Goal: Entertainment & Leisure: Browse casually

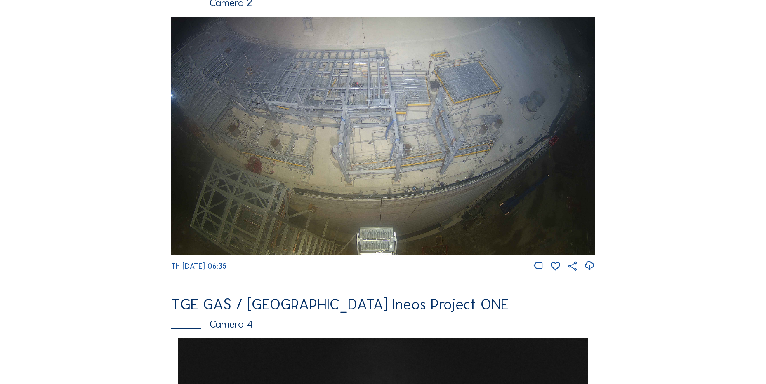
scroll to position [371, 0]
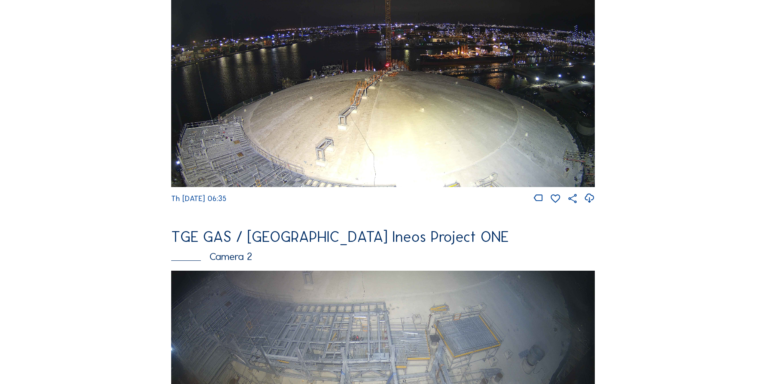
scroll to position [248, 0]
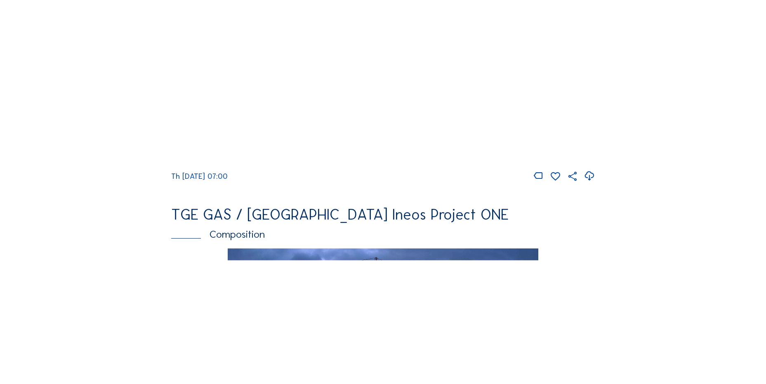
scroll to position [743, 0]
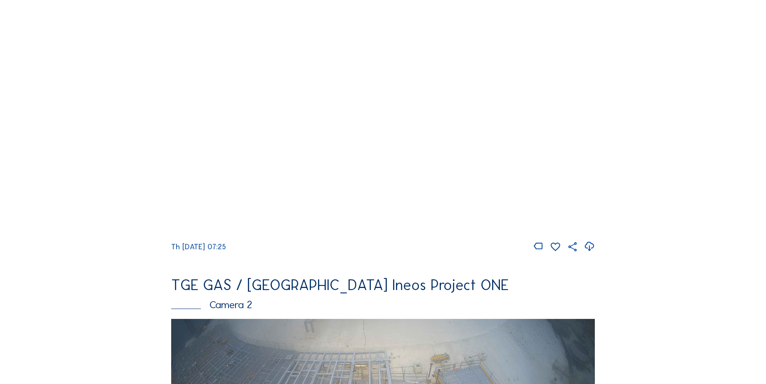
scroll to position [83, 0]
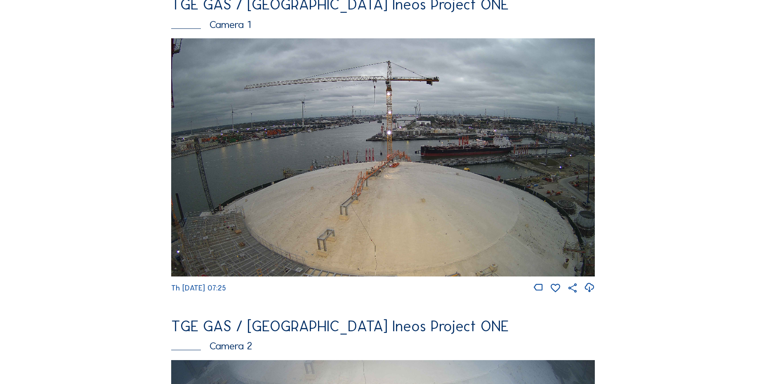
click at [590, 289] on icon at bounding box center [589, 288] width 11 height 14
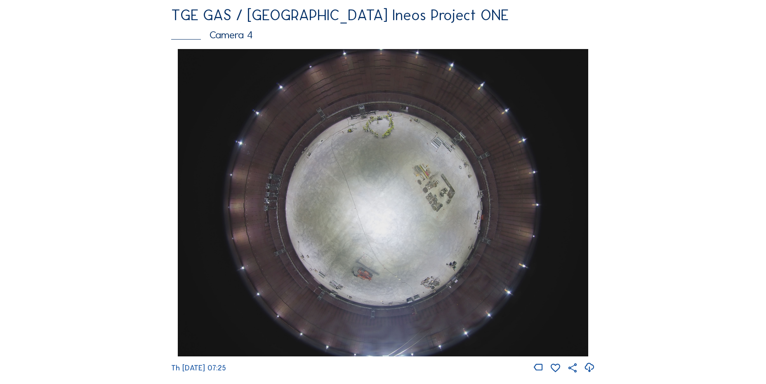
scroll to position [701, 0]
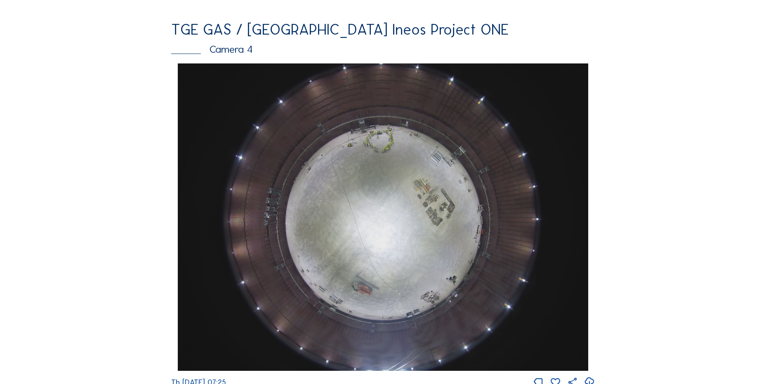
click at [101, 111] on div "Feed Photo Show Map Search Fullscreen TGE GAS / Antwerpen Ineos Project ONE Cam…" at bounding box center [383, 66] width 575 height 1428
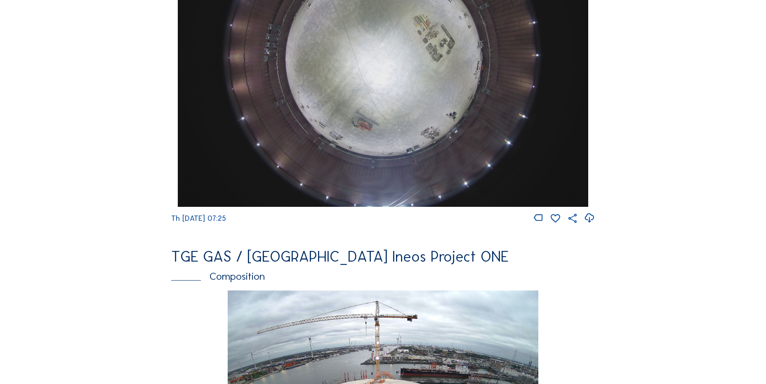
scroll to position [866, 0]
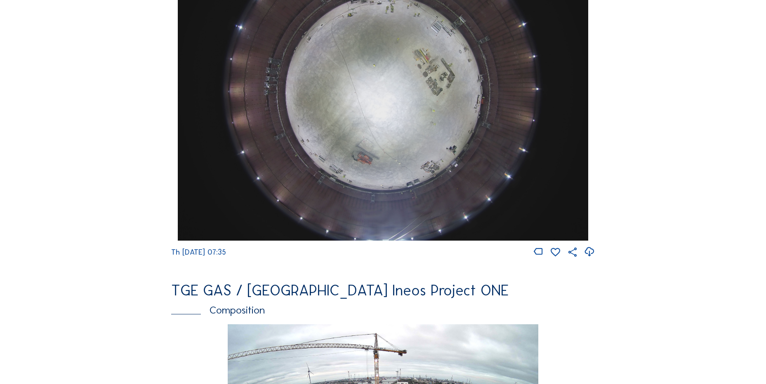
scroll to position [866, 0]
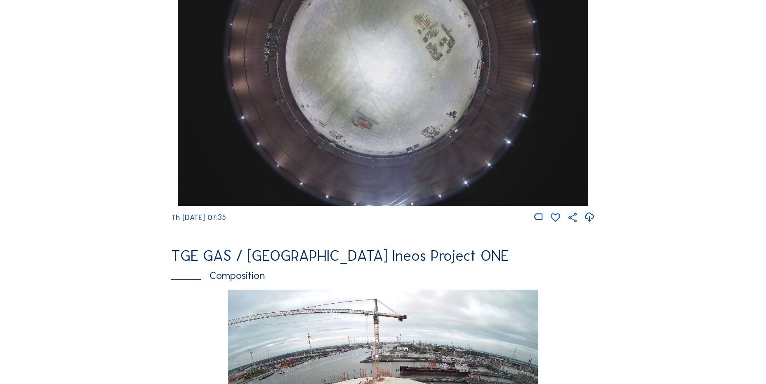
click at [590, 223] on icon at bounding box center [589, 218] width 11 height 14
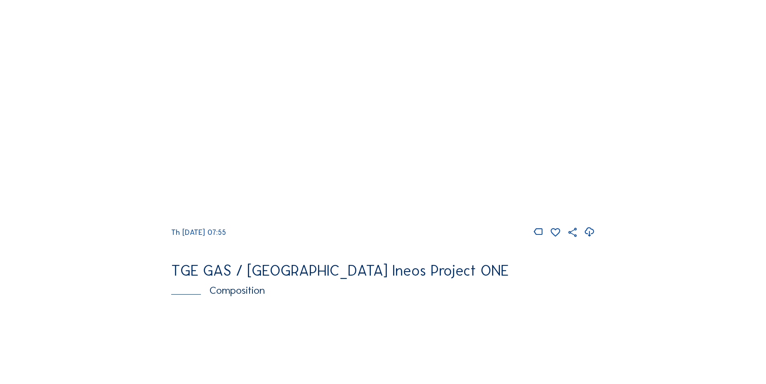
scroll to position [743, 0]
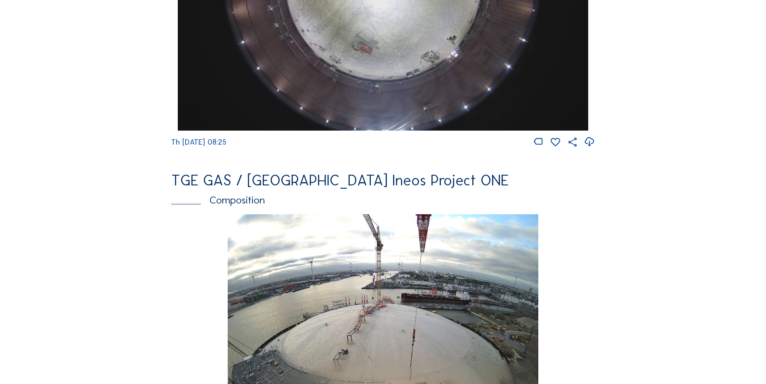
scroll to position [949, 0]
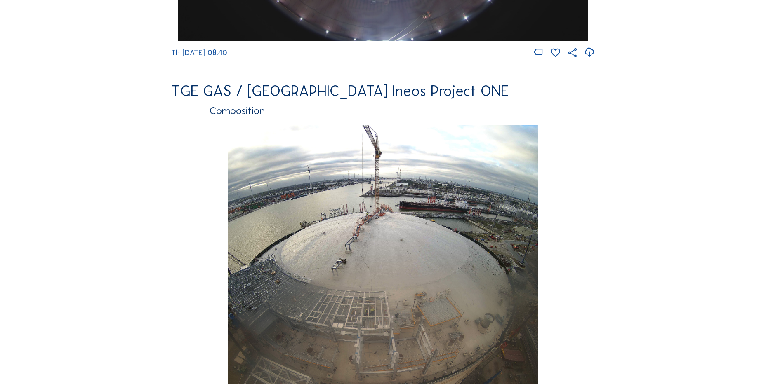
scroll to position [1155, 0]
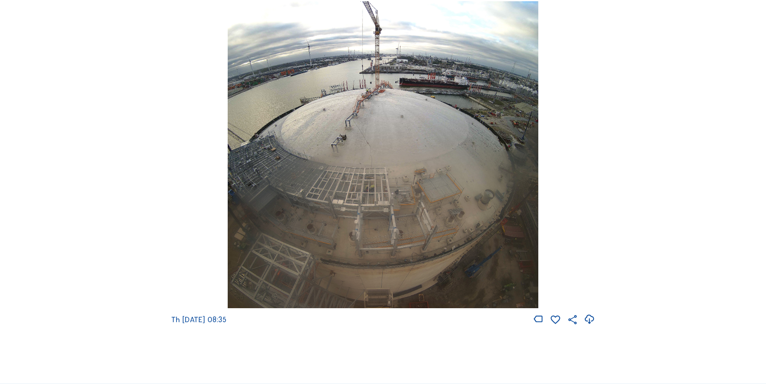
click at [591, 327] on icon at bounding box center [589, 320] width 11 height 14
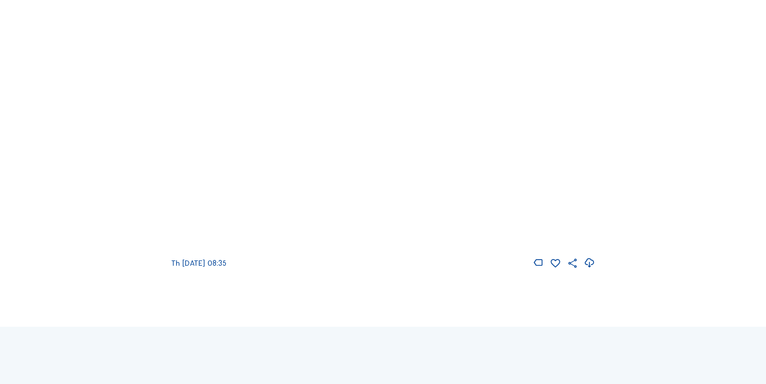
scroll to position [1320, 0]
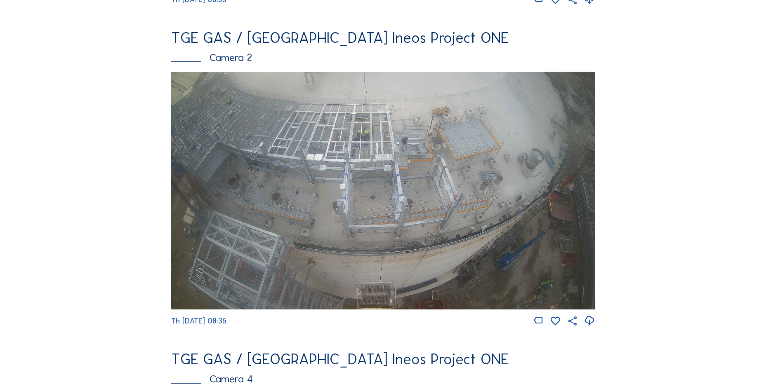
scroll to position [413, 0]
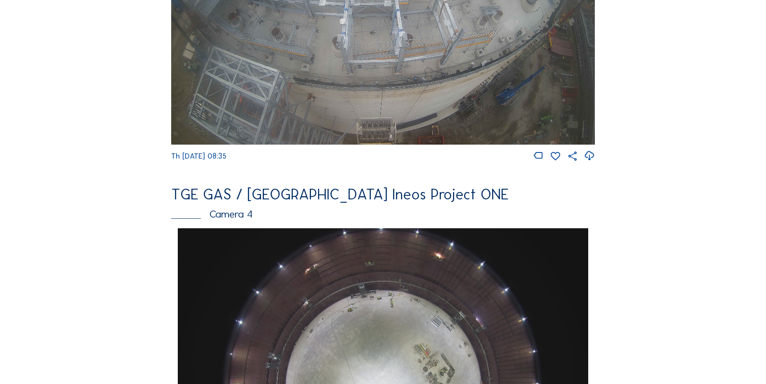
scroll to position [784, 0]
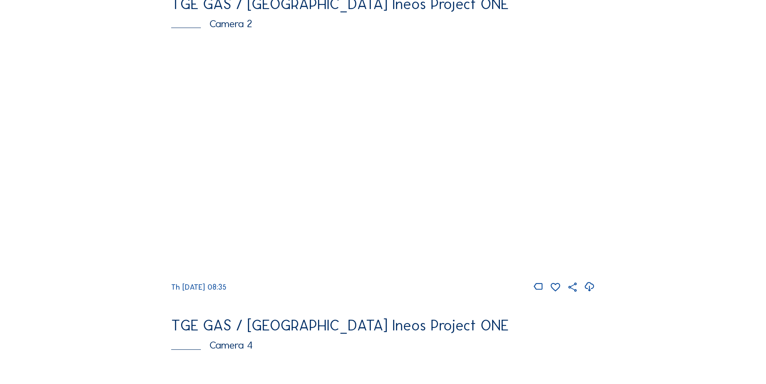
scroll to position [330, 0]
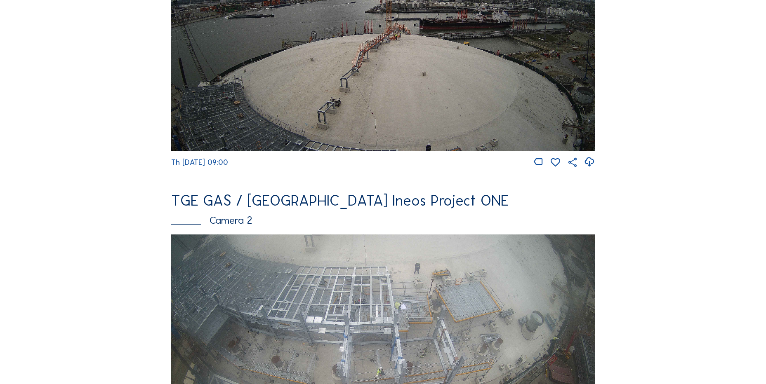
scroll to position [206, 0]
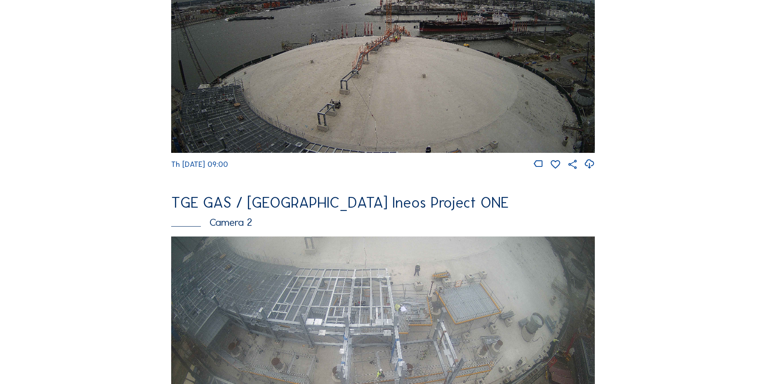
click at [587, 167] on icon at bounding box center [589, 165] width 11 height 14
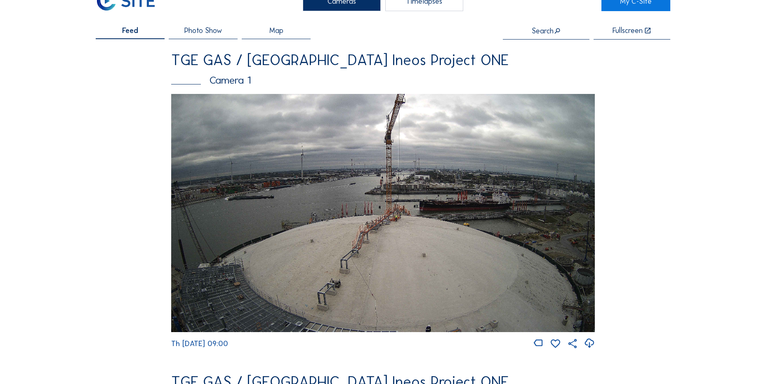
scroll to position [41, 0]
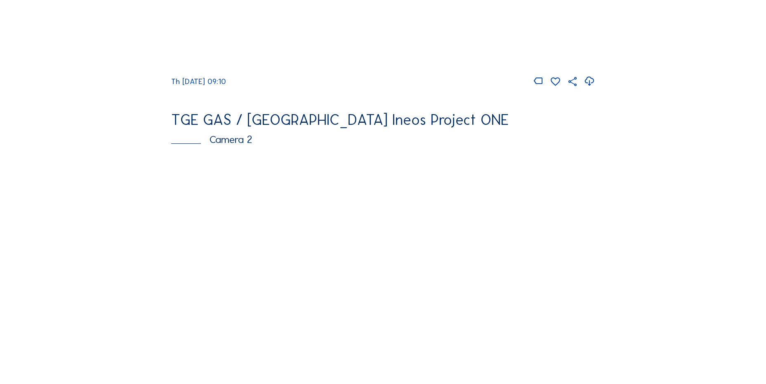
scroll to position [206, 0]
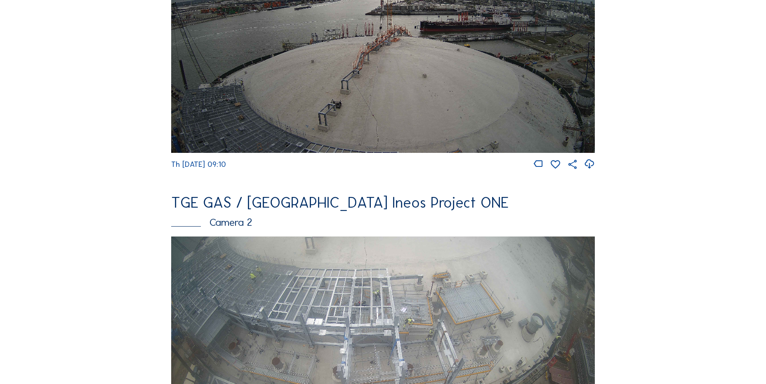
click at [593, 170] on icon at bounding box center [589, 165] width 11 height 14
drag, startPoint x: 118, startPoint y: 139, endPoint x: 111, endPoint y: 133, distance: 9.6
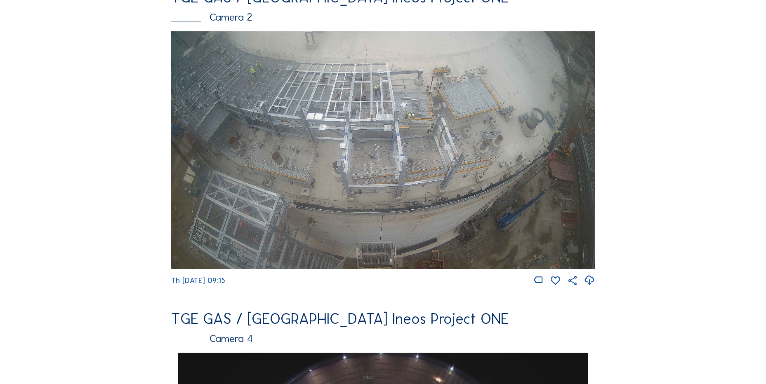
scroll to position [413, 0]
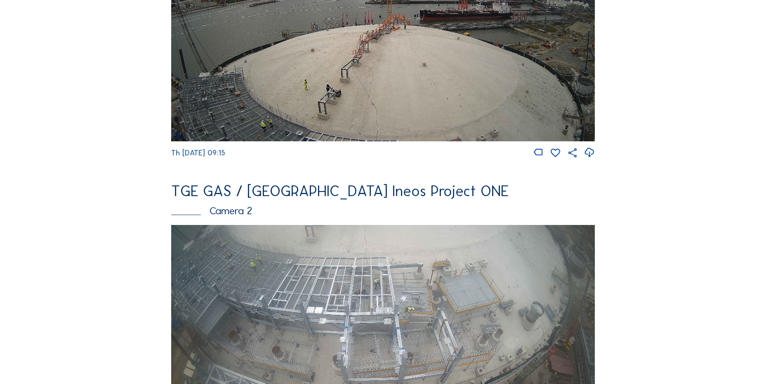
scroll to position [330, 0]
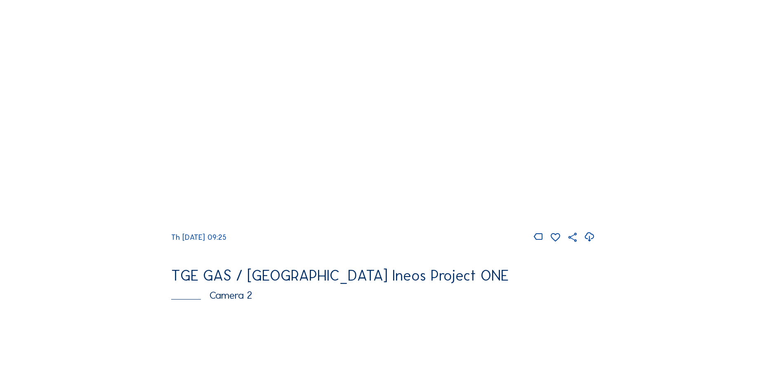
scroll to position [124, 0]
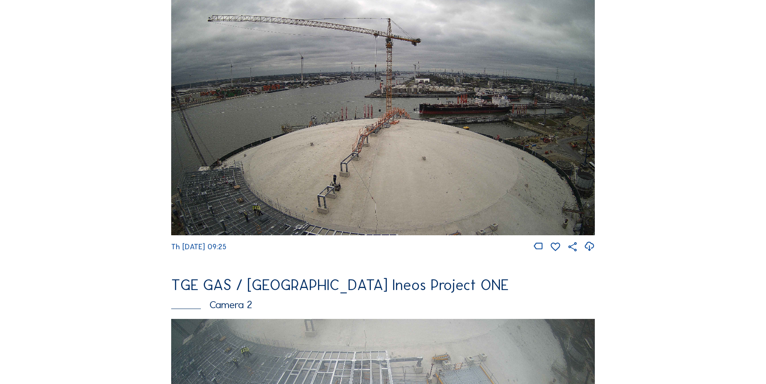
click at [595, 250] on icon at bounding box center [589, 247] width 11 height 14
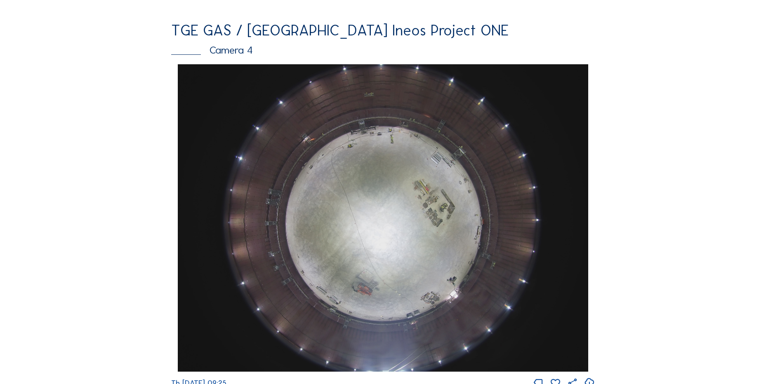
scroll to position [701, 0]
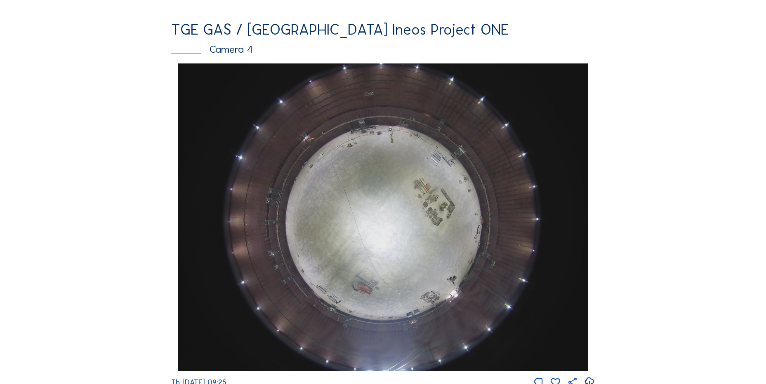
click at [97, 209] on div "Feed Photo Show Map Search Fullscreen TGE GAS / Antwerpen Ineos Project ONE Cam…" at bounding box center [383, 66] width 575 height 1428
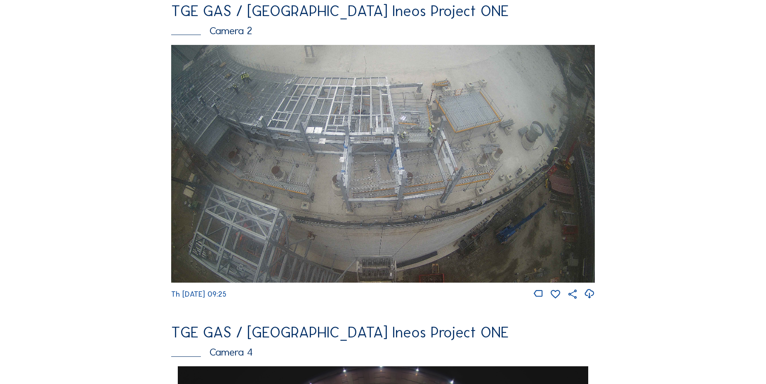
scroll to position [413, 0]
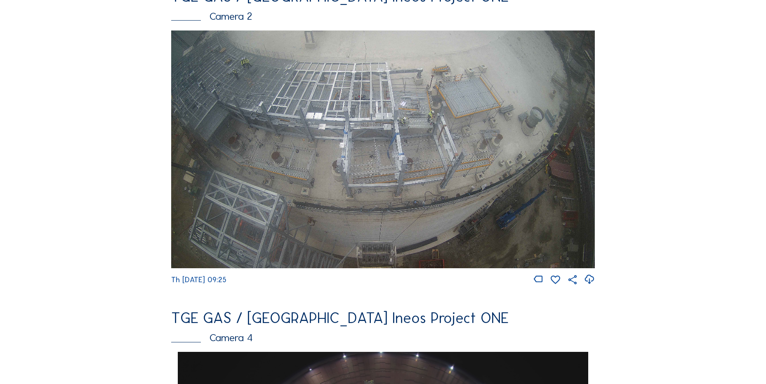
click at [125, 119] on div "Feed Photo Show Map Search Fullscreen TGE GAS / Antwerpen Ineos Project ONE Cam…" at bounding box center [383, 355] width 575 height 1428
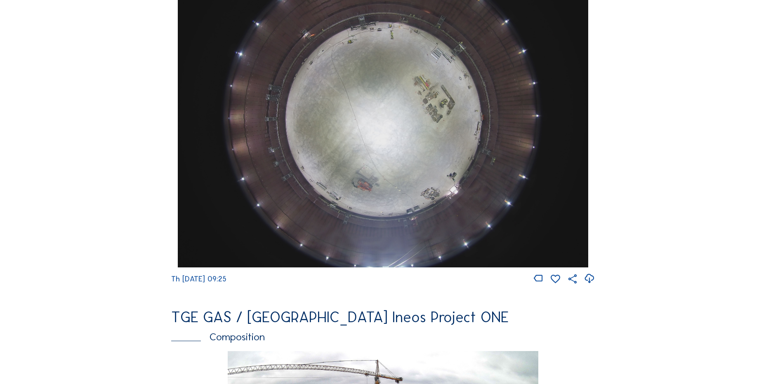
scroll to position [743, 0]
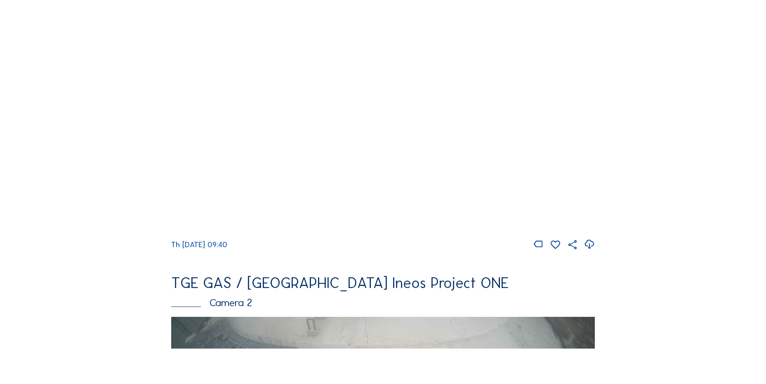
scroll to position [165, 0]
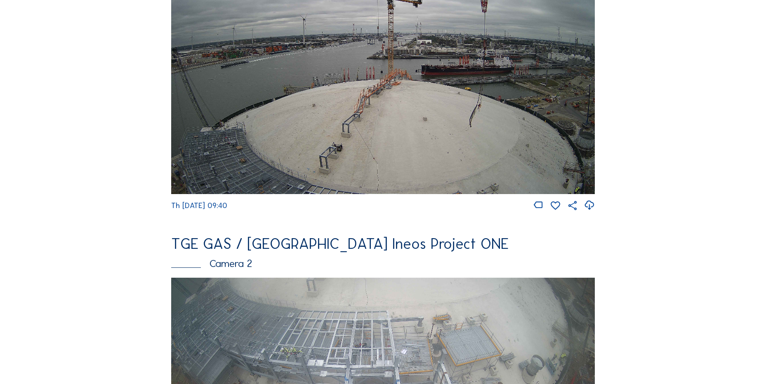
click at [587, 209] on icon at bounding box center [589, 206] width 11 height 14
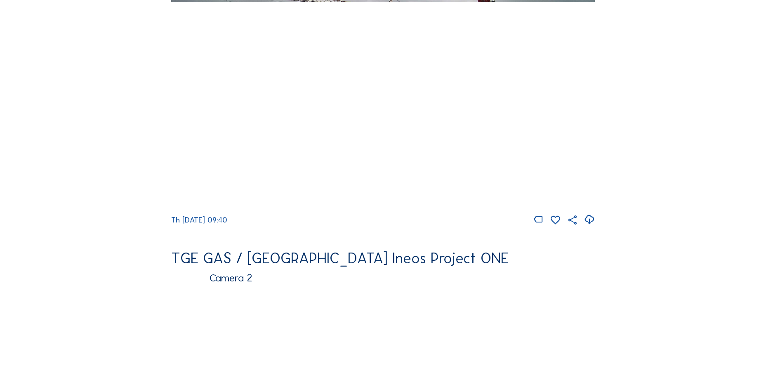
scroll to position [41, 0]
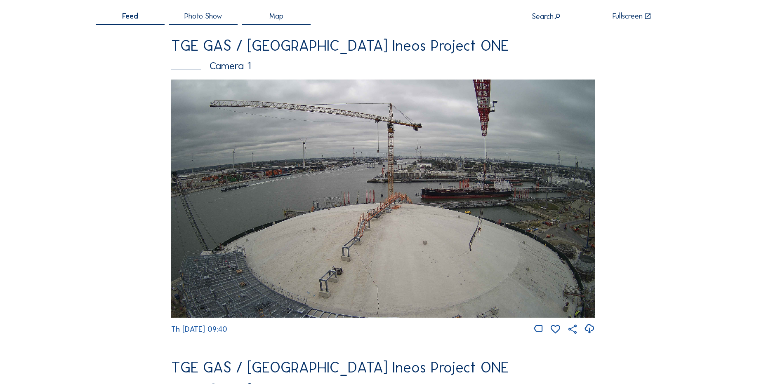
click at [382, 205] on img at bounding box center [383, 199] width 424 height 238
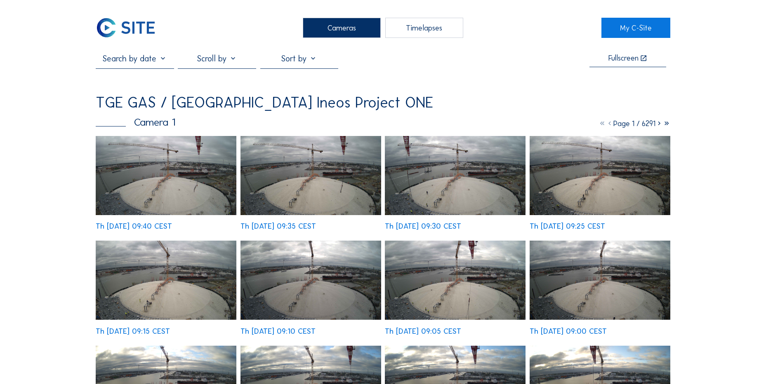
click at [145, 174] on img at bounding box center [166, 175] width 141 height 79
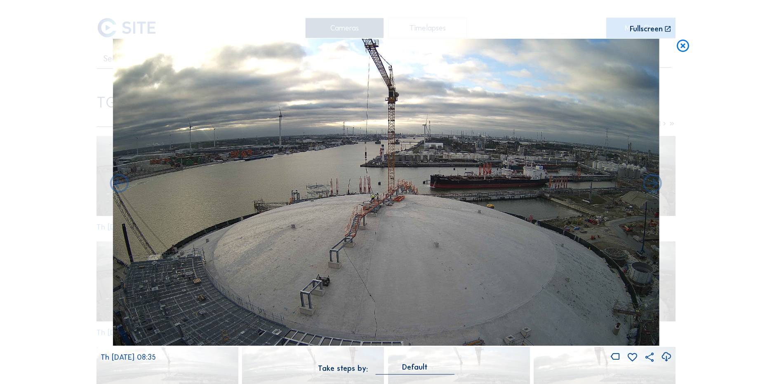
click at [63, 172] on div "Scroll to travel through time | Press 'Alt' Button + Scroll to Zoom | Click and…" at bounding box center [386, 192] width 772 height 384
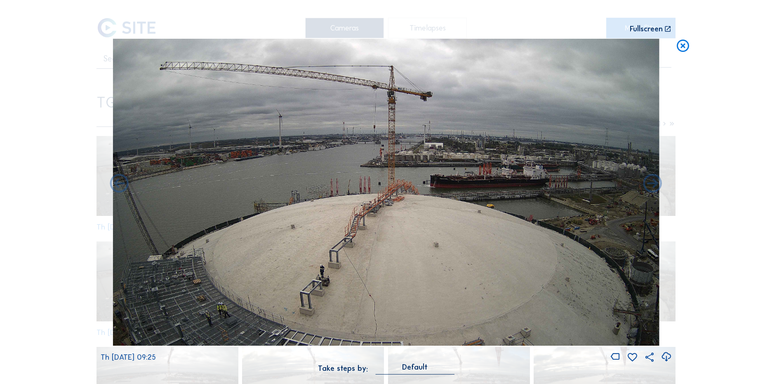
click at [677, 54] on icon at bounding box center [683, 46] width 15 height 15
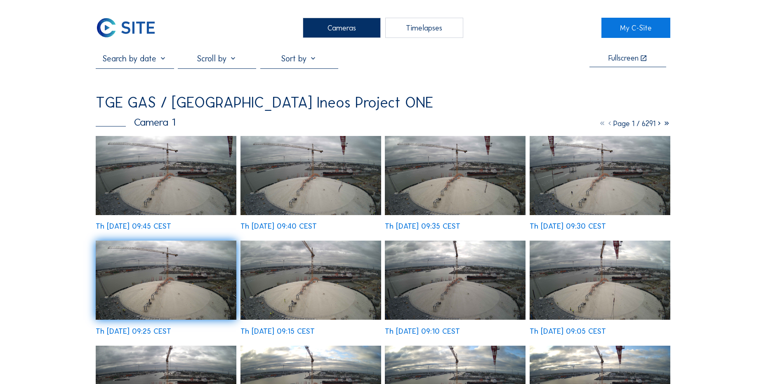
click at [191, 187] on img at bounding box center [166, 175] width 141 height 79
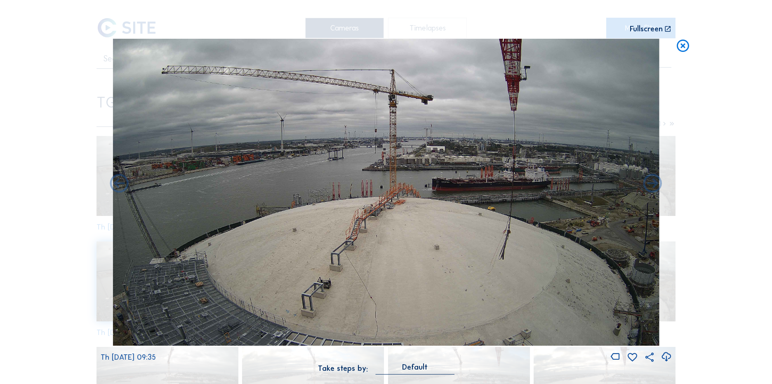
click at [689, 47] on icon at bounding box center [683, 46] width 15 height 15
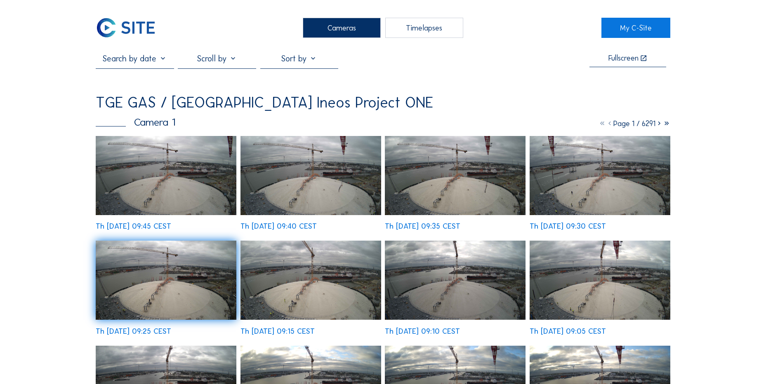
click at [129, 30] on img at bounding box center [126, 28] width 60 height 20
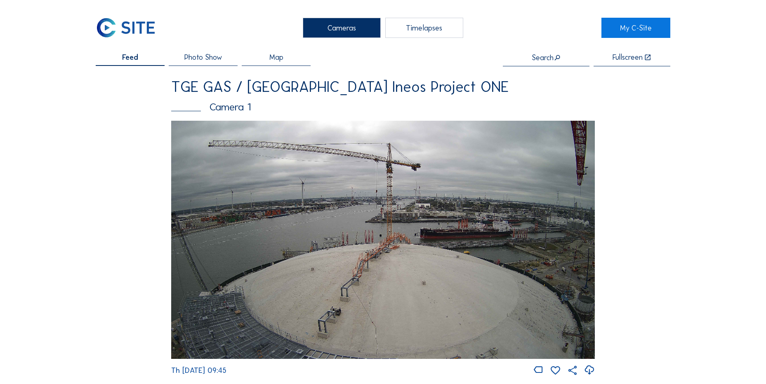
scroll to position [83, 0]
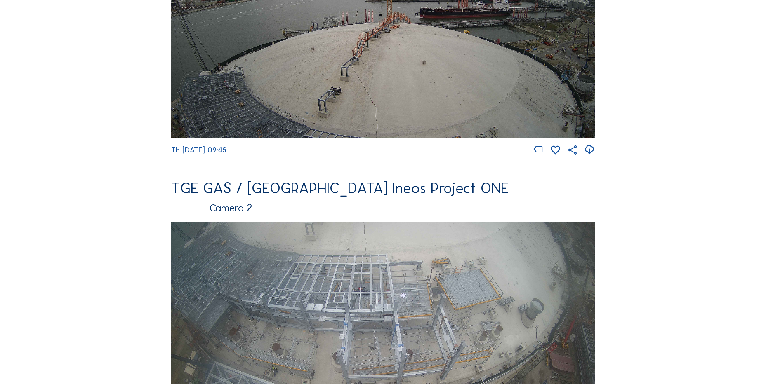
scroll to position [165, 0]
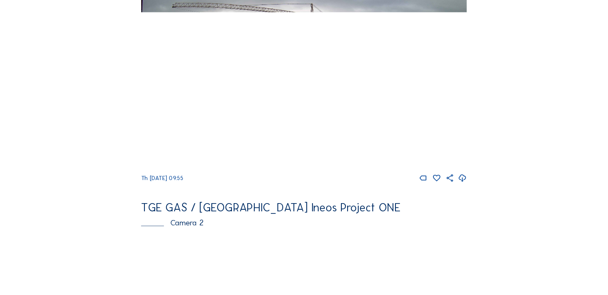
scroll to position [124, 0]
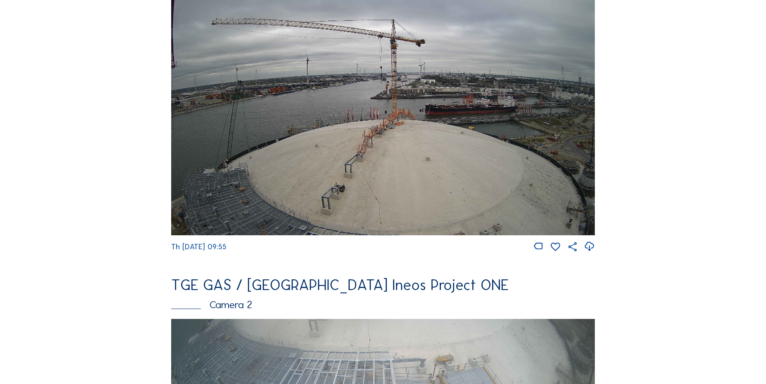
click at [589, 250] on icon at bounding box center [589, 247] width 11 height 14
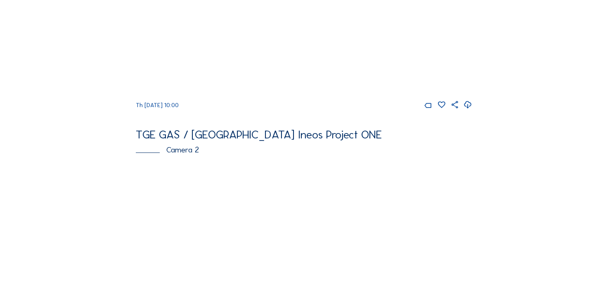
scroll to position [124, 0]
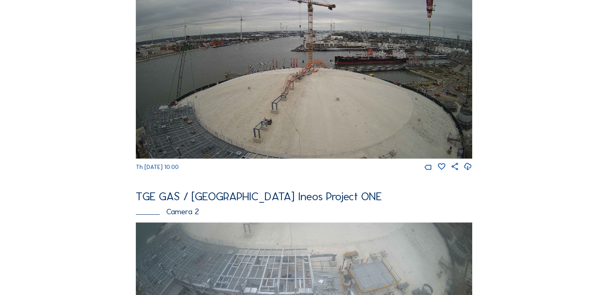
click at [467, 166] on icon at bounding box center [467, 167] width 9 height 11
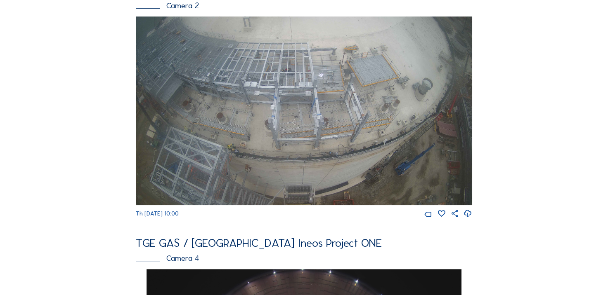
click at [469, 219] on icon at bounding box center [467, 214] width 9 height 11
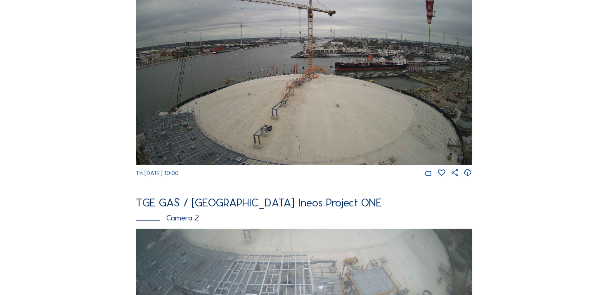
scroll to position [0, 0]
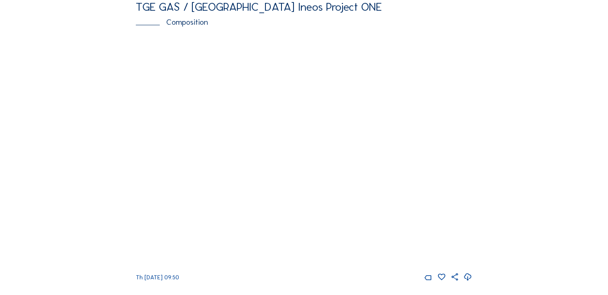
scroll to position [949, 0]
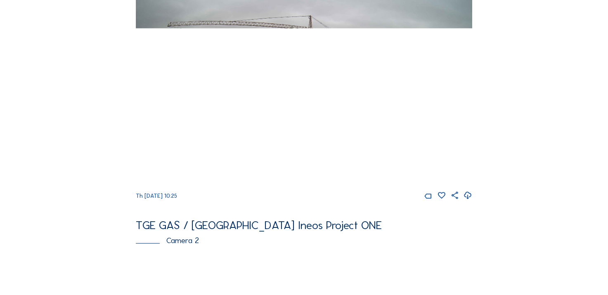
scroll to position [83, 0]
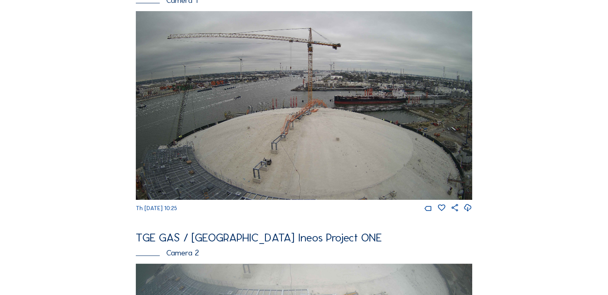
click at [472, 212] on icon at bounding box center [467, 208] width 9 height 11
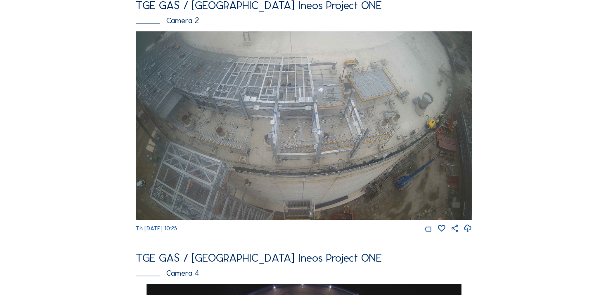
scroll to position [330, 0]
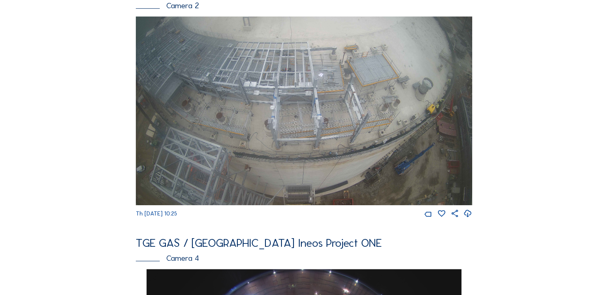
click at [468, 217] on icon at bounding box center [467, 214] width 9 height 11
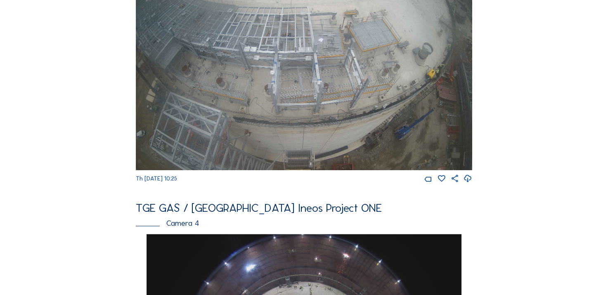
scroll to position [454, 0]
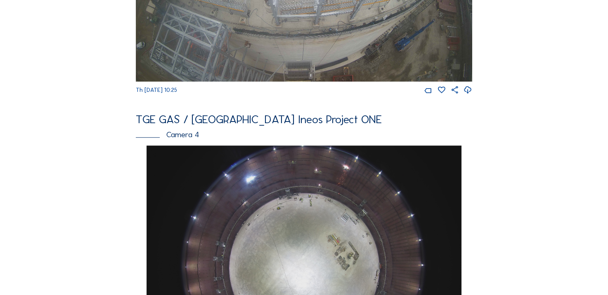
click at [67, 162] on div "Cameras Timelapses My C-Site Feed Photo Show Map Search Fullscreen TGE GAS / [G…" at bounding box center [304, 259] width 608 height 1427
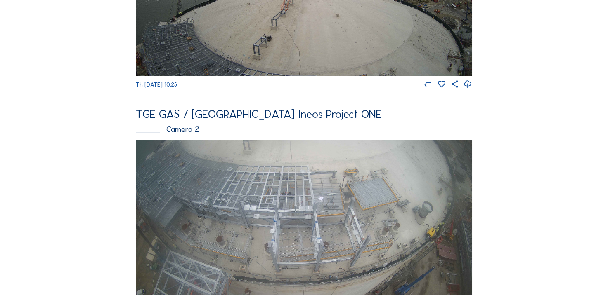
scroll to position [41, 0]
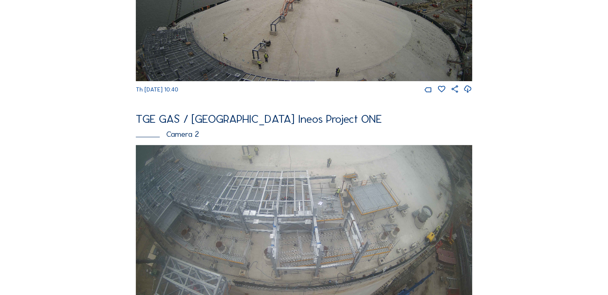
scroll to position [206, 0]
